Goal: Navigation & Orientation: Find specific page/section

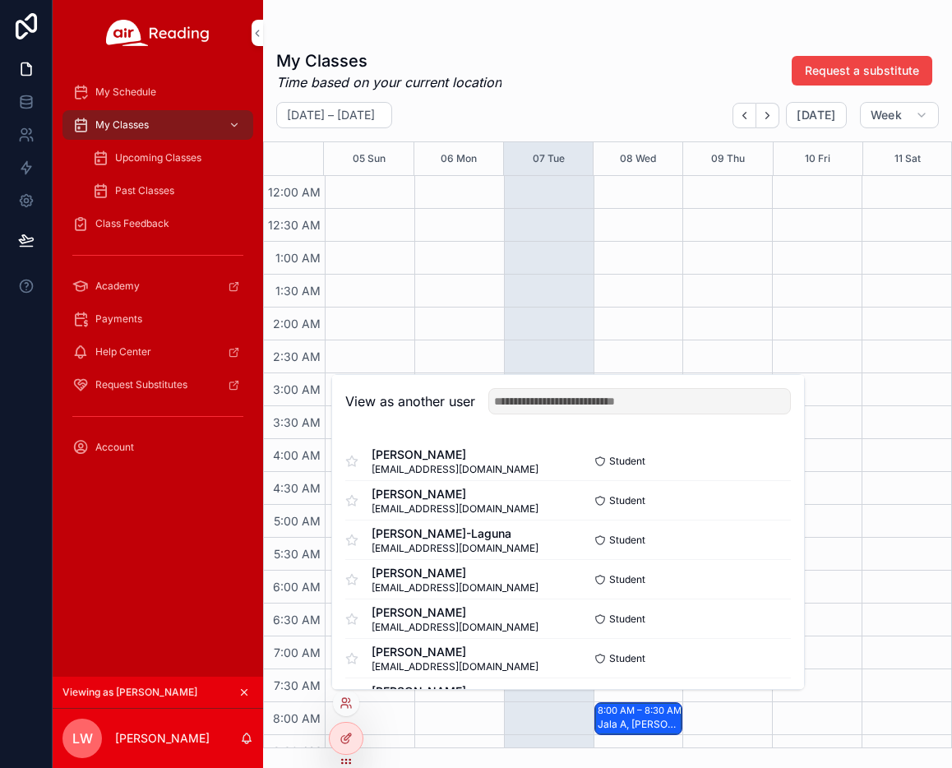
scroll to position [497, 0]
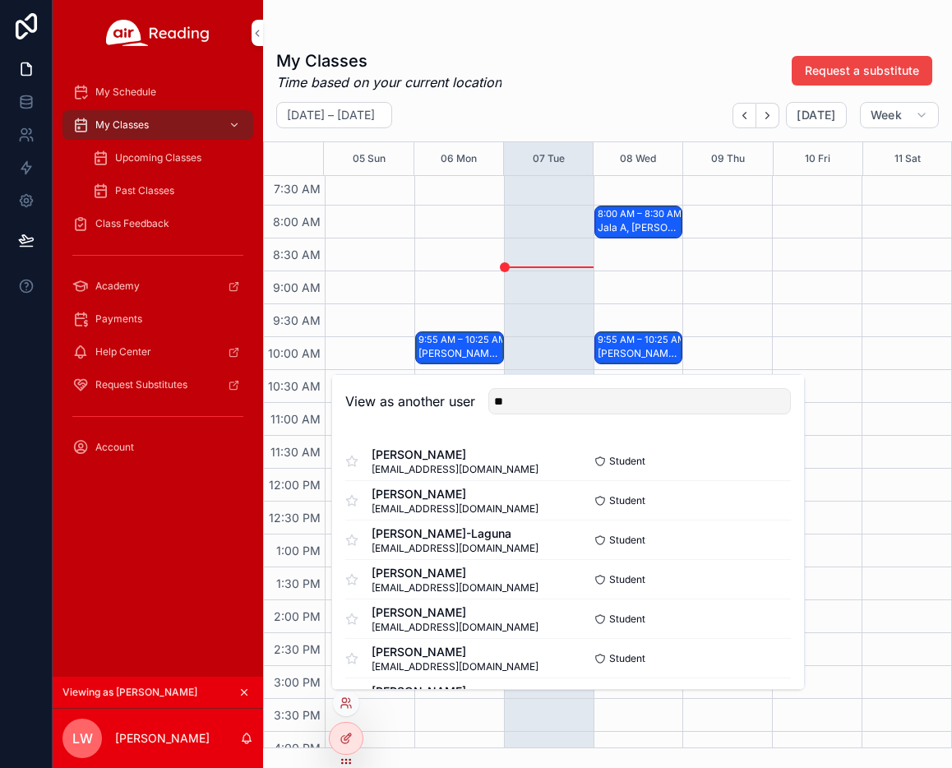
type input "*"
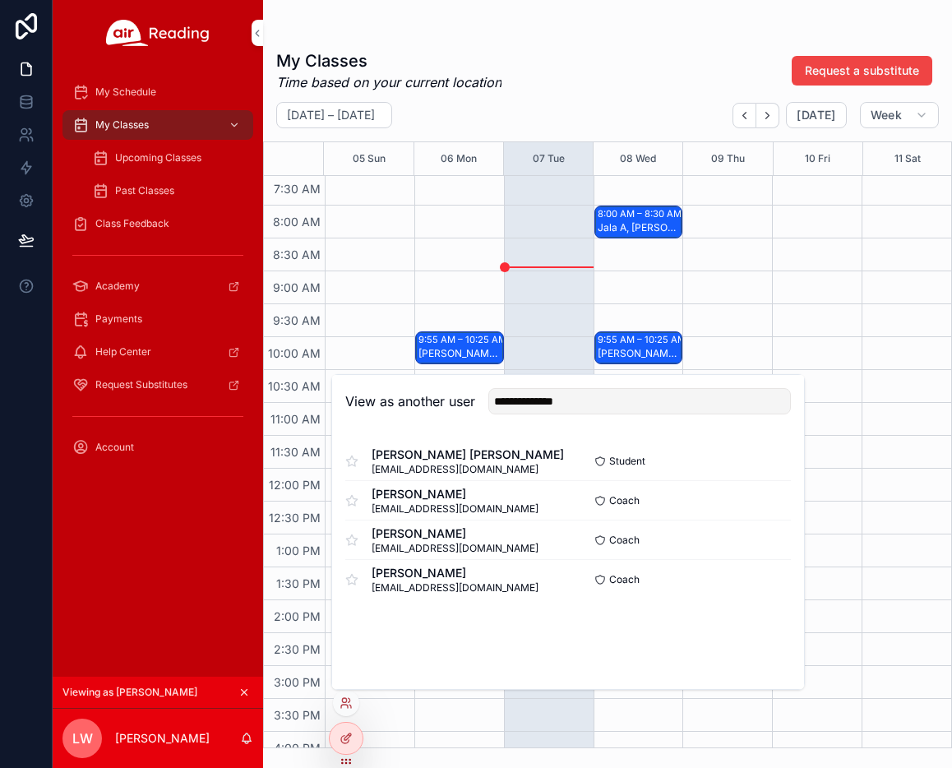
type input "**********"
click at [0, 0] on button "Select" at bounding box center [0, 0] width 0 height 0
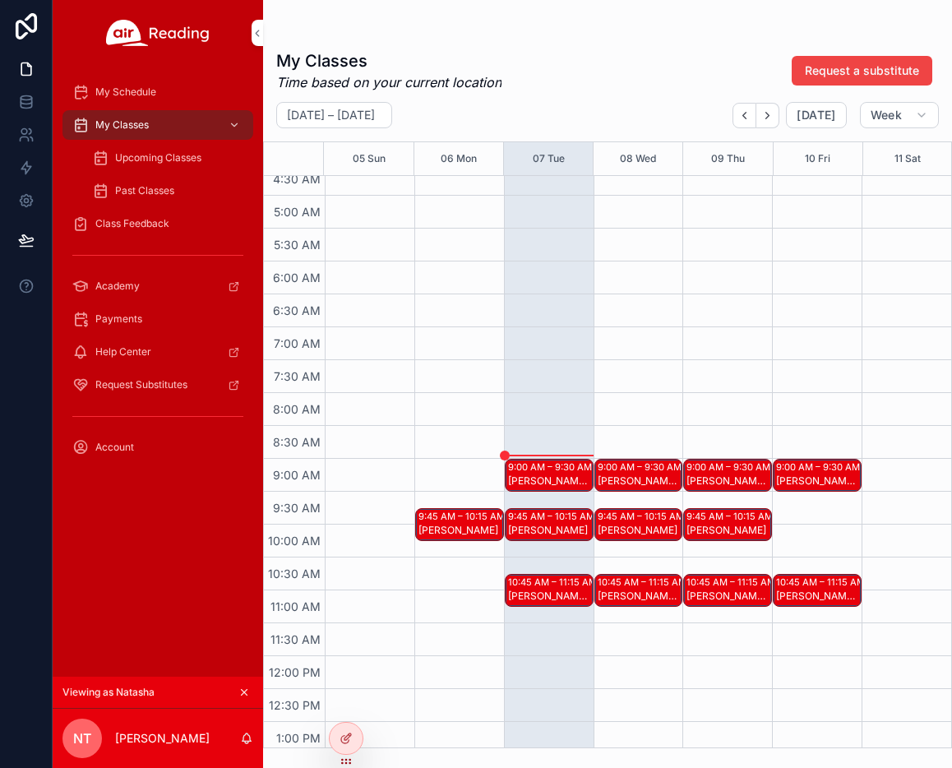
scroll to position [355, 0]
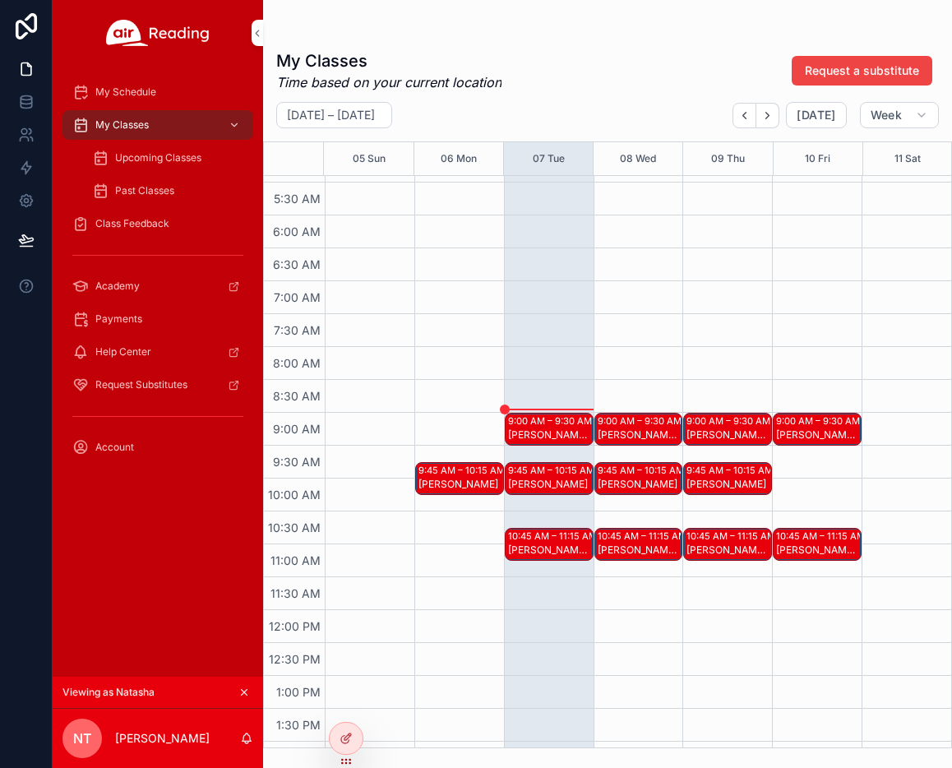
click at [133, 88] on span "My Schedule" at bounding box center [125, 92] width 61 height 13
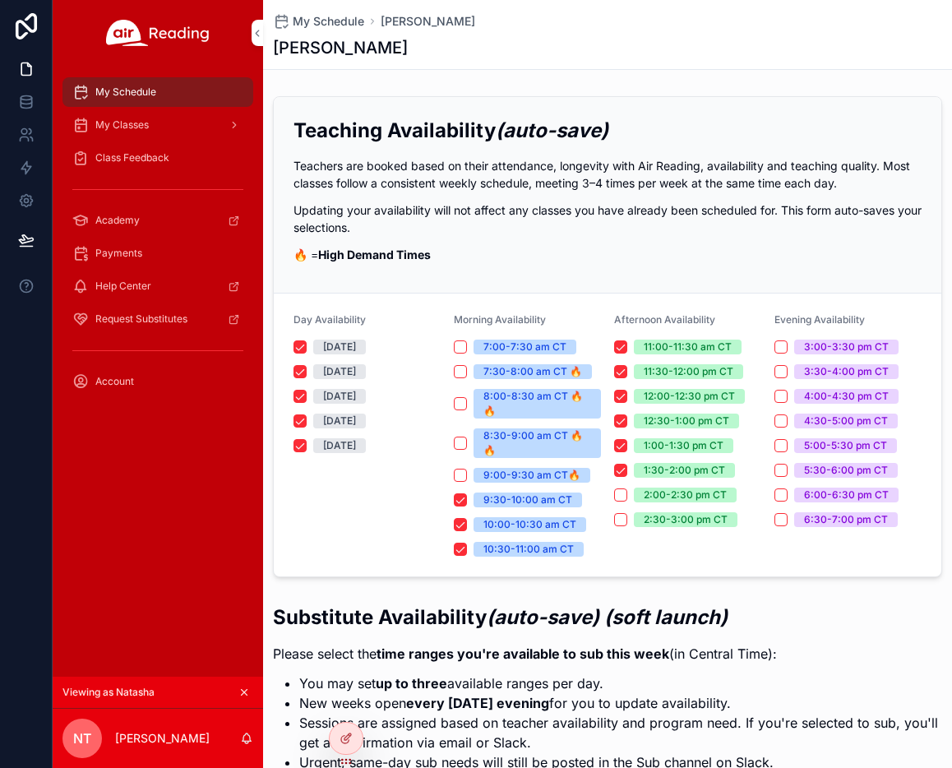
click at [133, 127] on span "My Classes" at bounding box center [121, 124] width 53 height 13
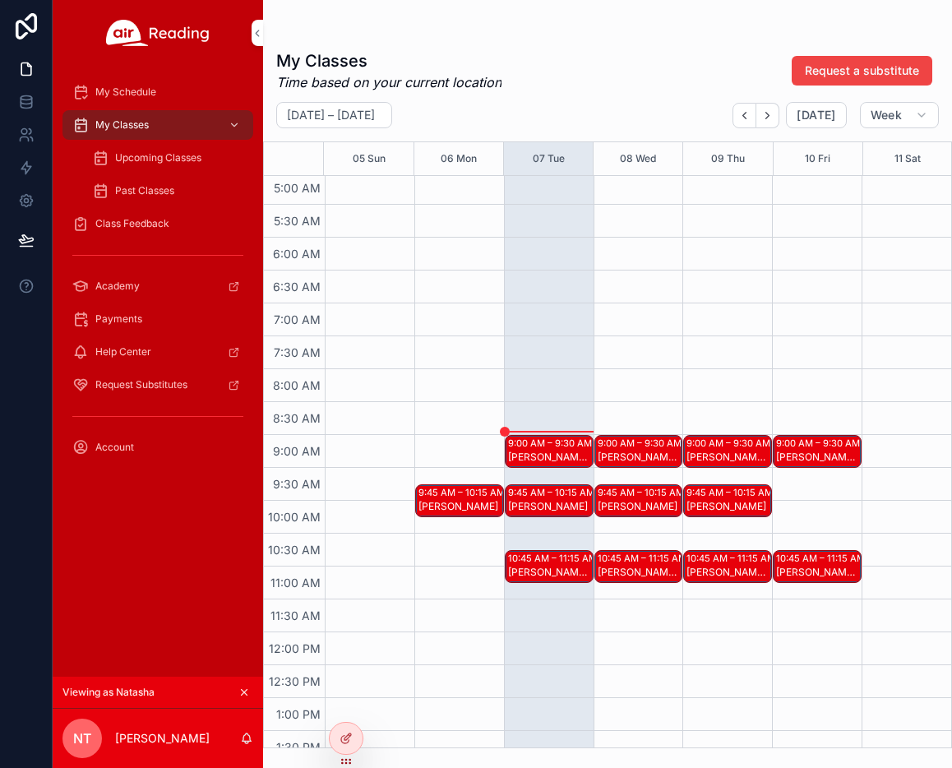
scroll to position [359, 0]
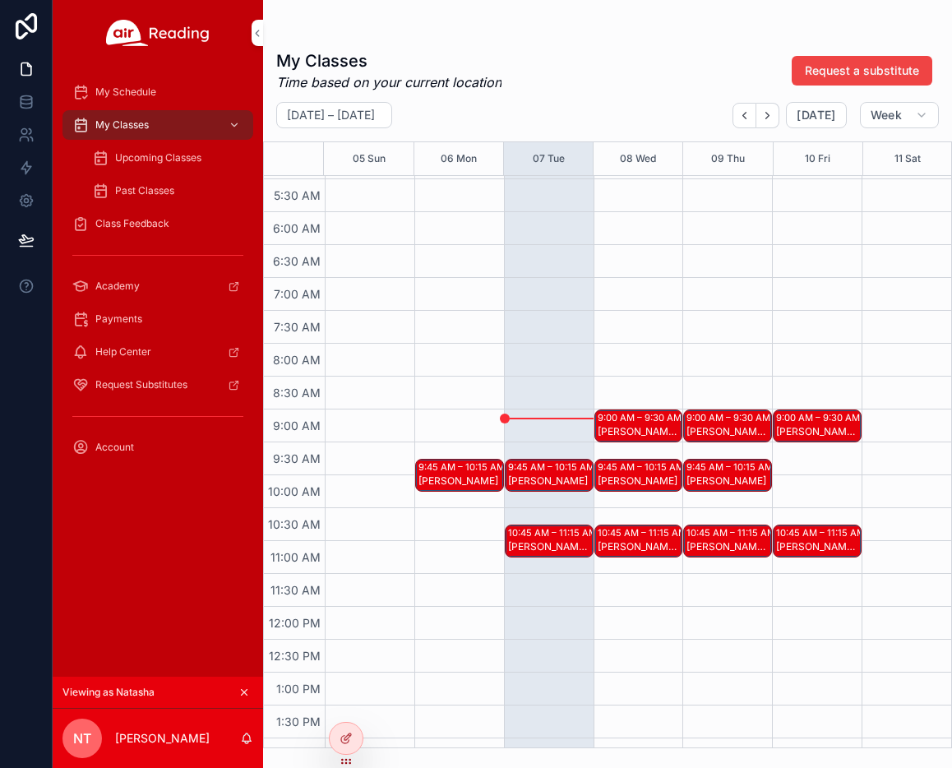
drag, startPoint x: 146, startPoint y: 162, endPoint x: 169, endPoint y: 157, distance: 22.7
click at [146, 162] on span "Upcoming Classes" at bounding box center [158, 157] width 86 height 13
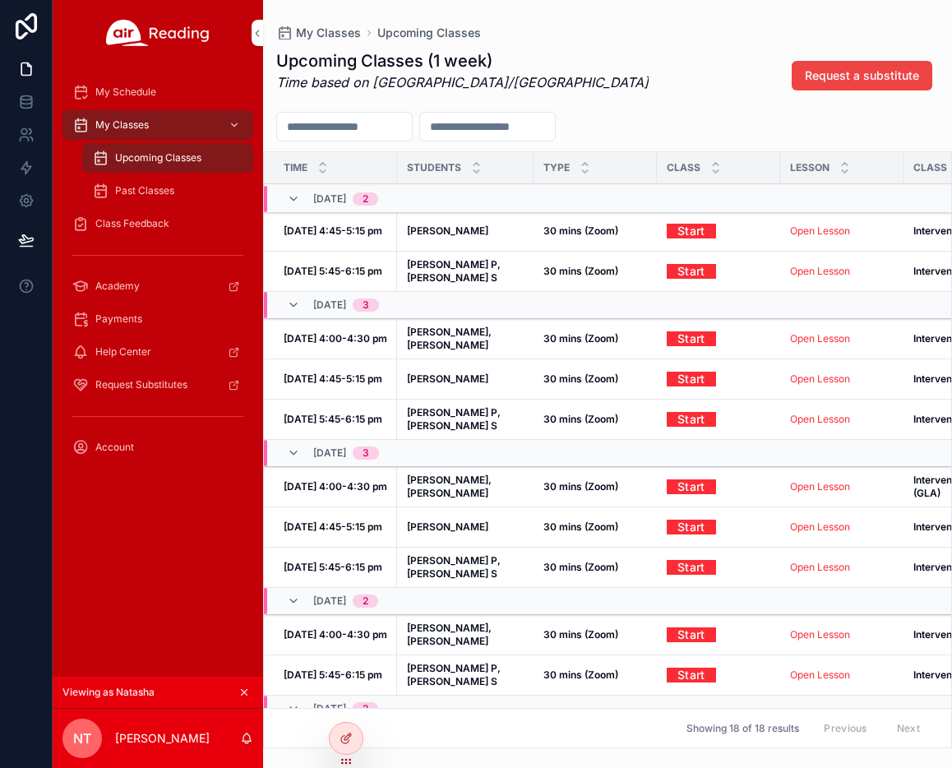
click at [132, 97] on span "My Schedule" at bounding box center [125, 92] width 61 height 13
